Goal: Task Accomplishment & Management: Use online tool/utility

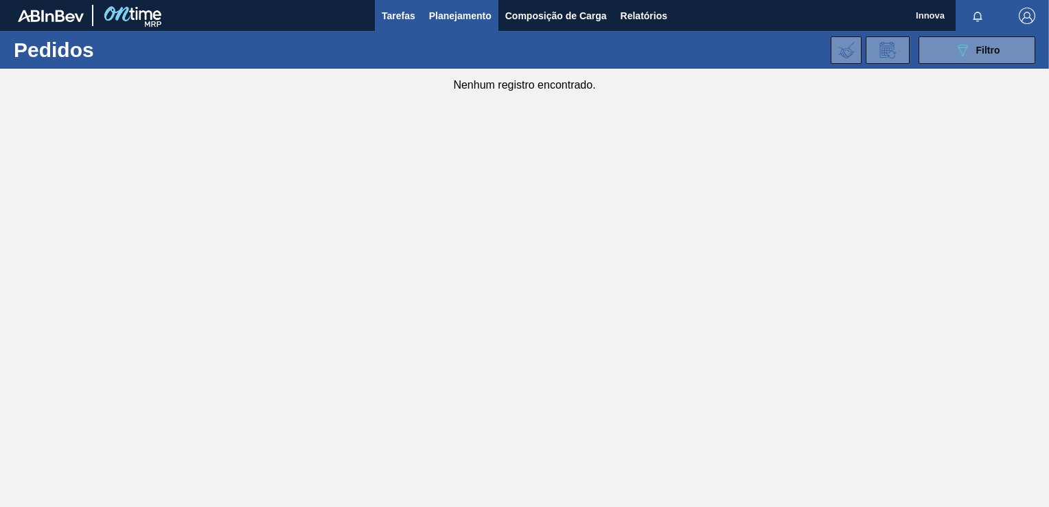
click at [401, 24] on button "Tarefas" at bounding box center [398, 15] width 47 height 31
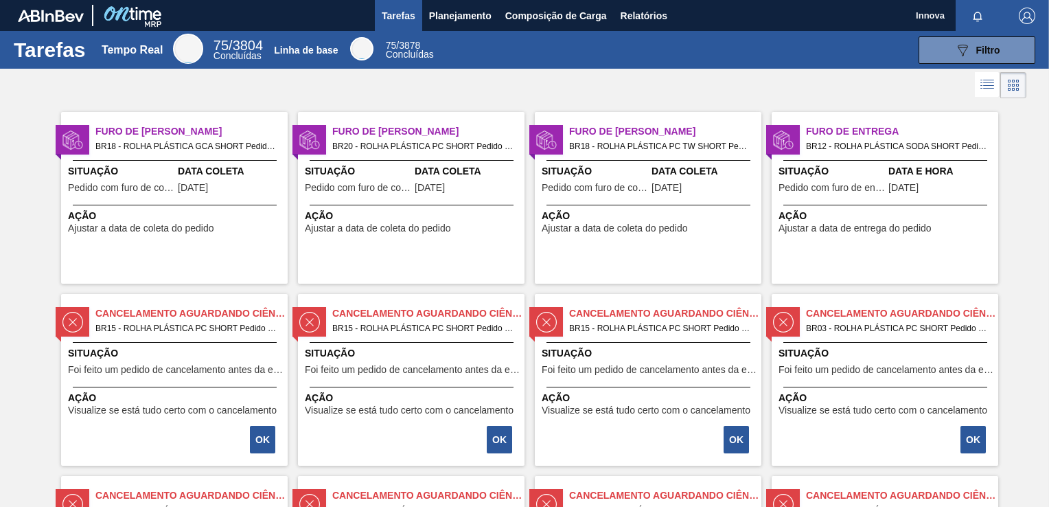
click at [486, 210] on span "Ação" at bounding box center [413, 216] width 216 height 14
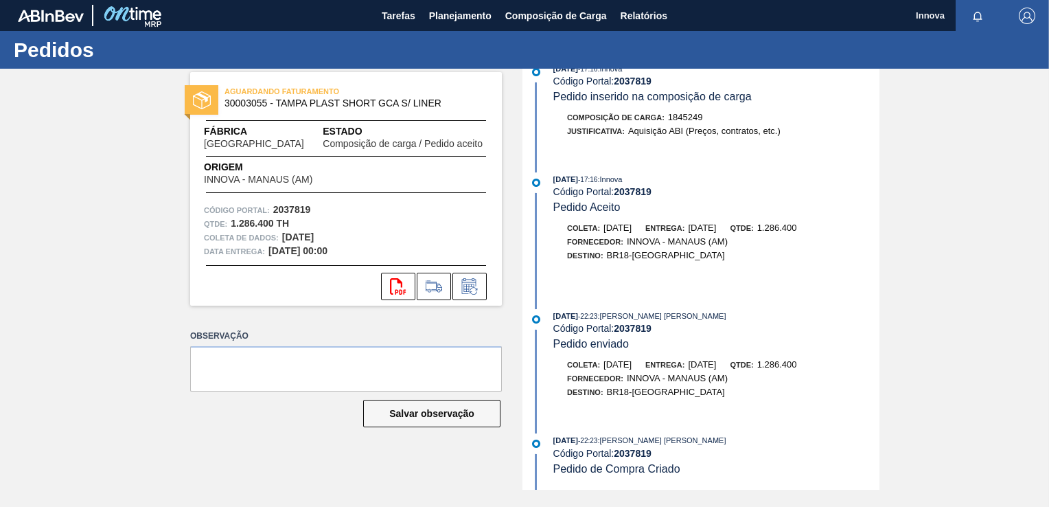
scroll to position [345, 0]
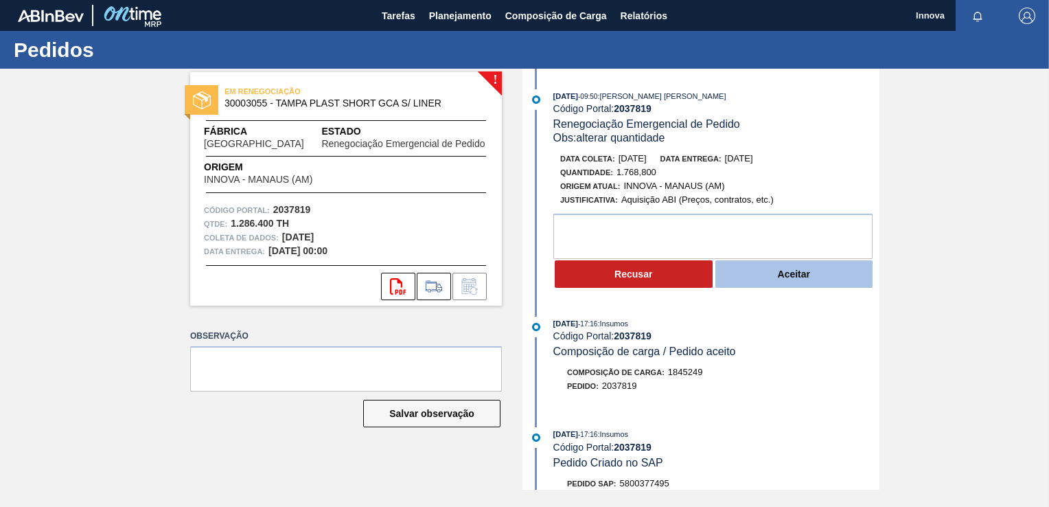
click at [795, 281] on button "Aceitar" at bounding box center [794, 273] width 158 height 27
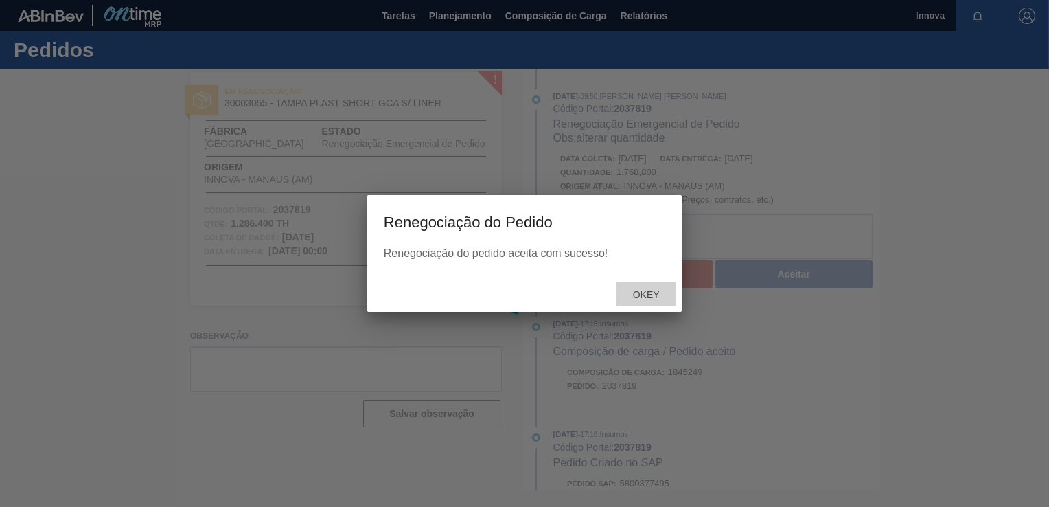
click at [645, 293] on span "Okey" at bounding box center [646, 294] width 49 height 11
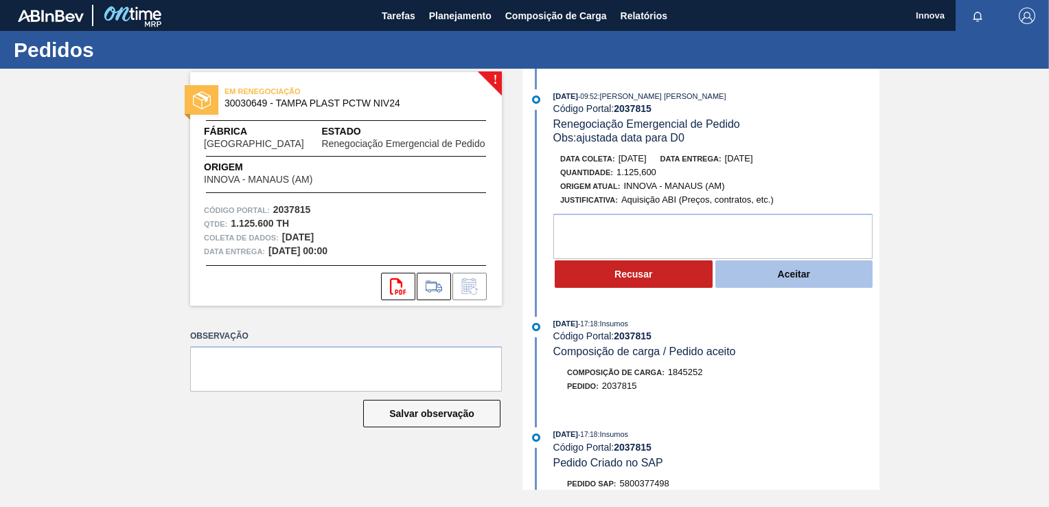
click at [792, 281] on button "Aceitar" at bounding box center [794, 273] width 158 height 27
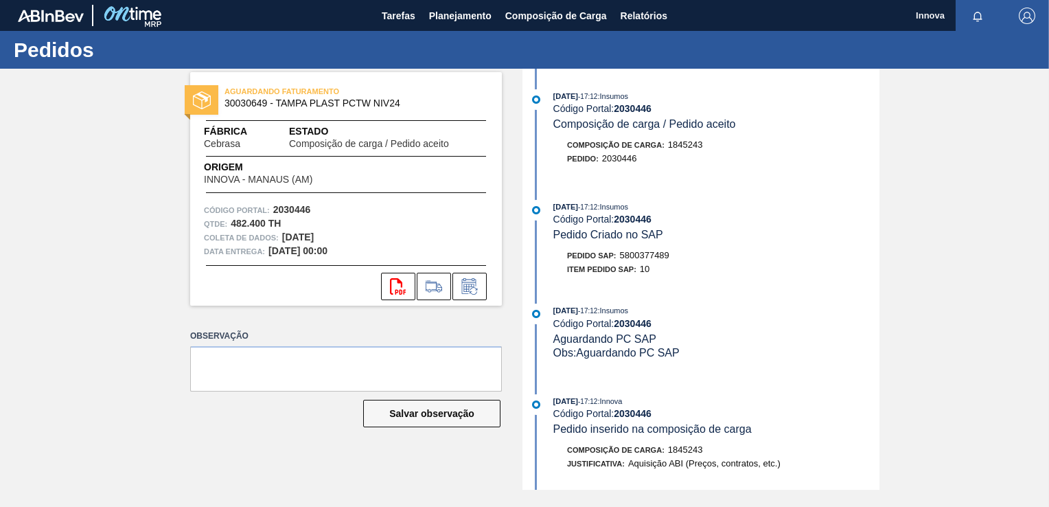
click at [96, 161] on div "AGUARDANDO FATURAMENTO 30030649 - TAMPA PLAST PCTW NIV24 Fábrica Cebrasa Estado…" at bounding box center [524, 279] width 1049 height 421
